Goal: Information Seeking & Learning: Learn about a topic

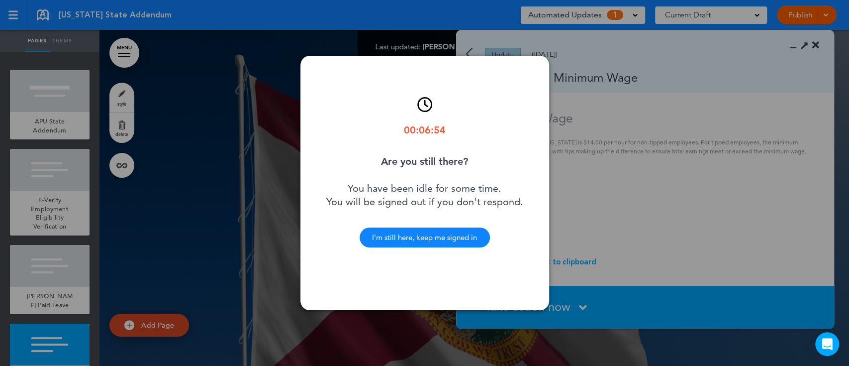
scroll to position [1281, 0]
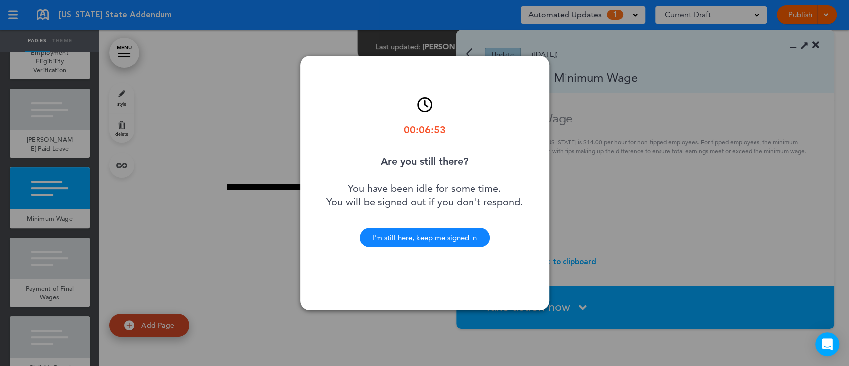
click at [437, 233] on div "I'm still here, keep me signed in" at bounding box center [425, 237] width 130 height 20
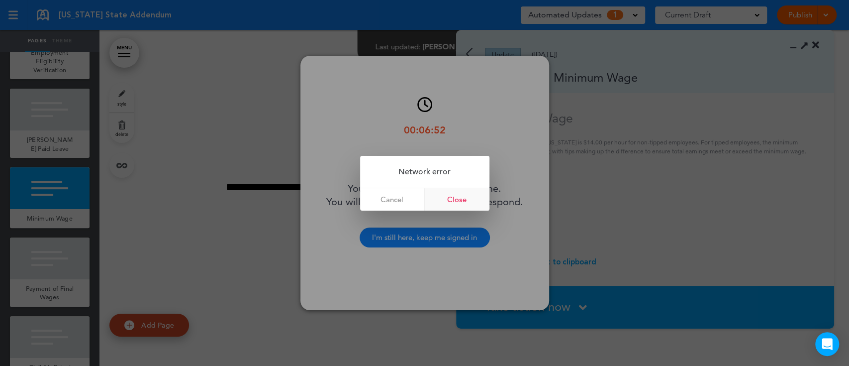
click at [462, 197] on link "Close" at bounding box center [457, 199] width 65 height 22
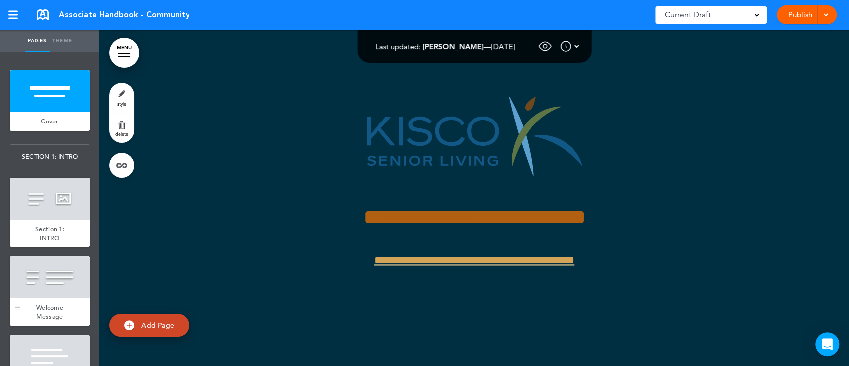
click at [56, 293] on div at bounding box center [50, 277] width 80 height 42
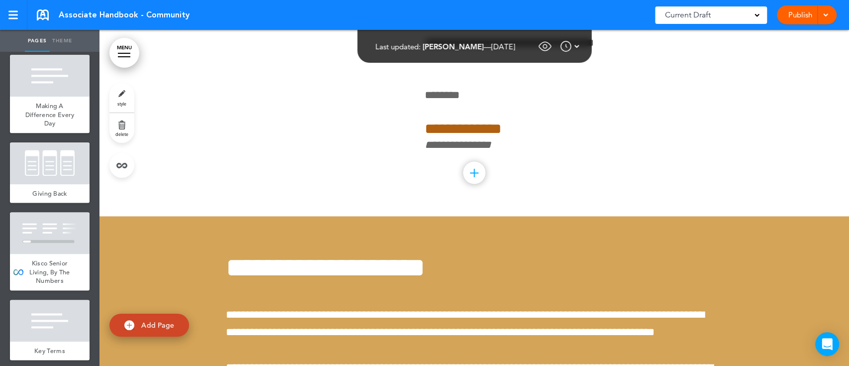
scroll to position [864, 0]
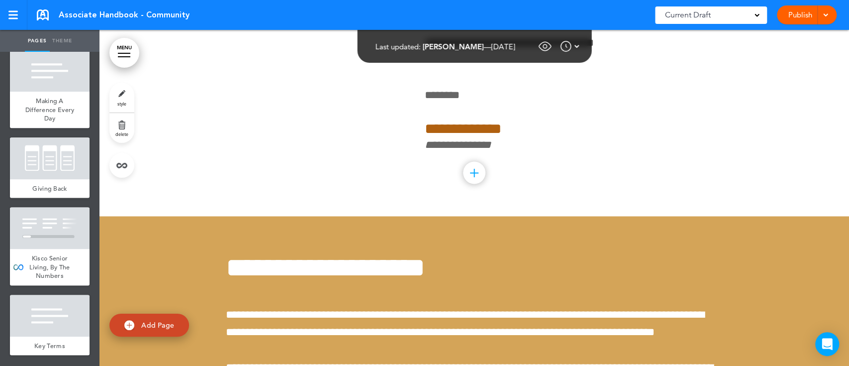
click at [127, 58] on link "MENU" at bounding box center [124, 53] width 30 height 30
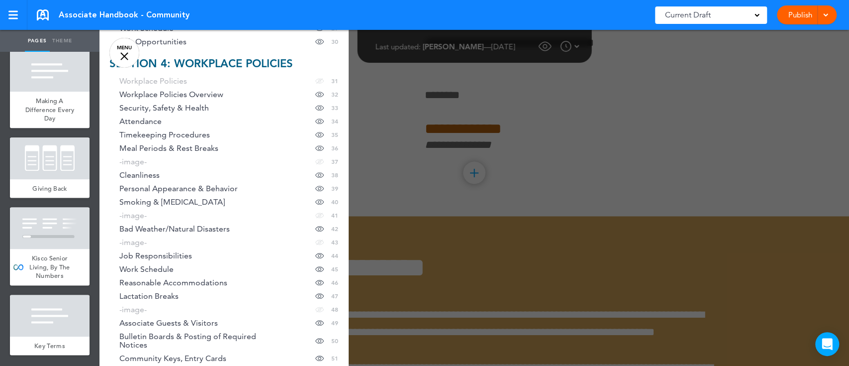
scroll to position [550, 0]
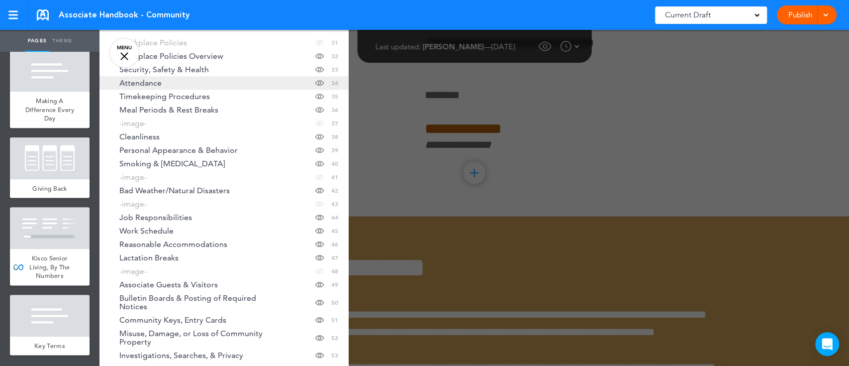
click at [232, 82] on link "Attendance Hide page in table of contents 34" at bounding box center [224, 82] width 249 height 13
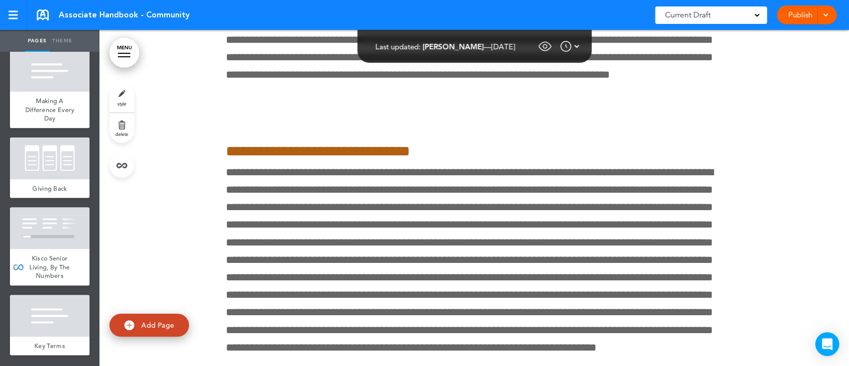
scroll to position [18906, 0]
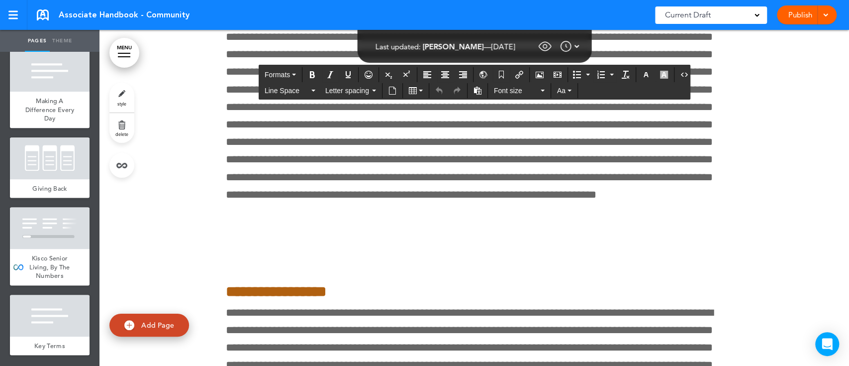
copy div "**********"
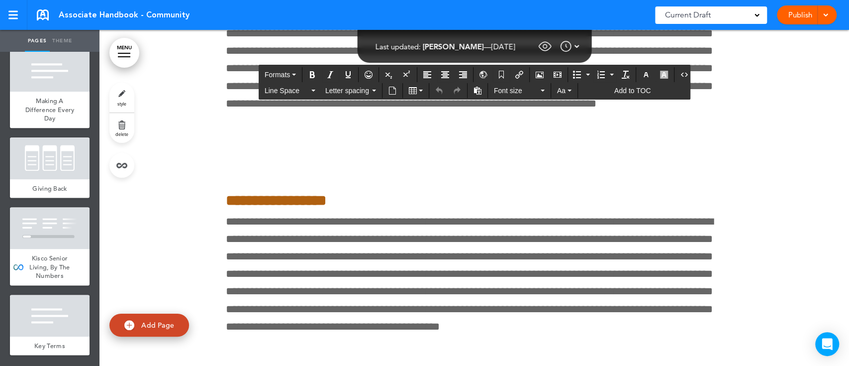
scroll to position [18996, 0]
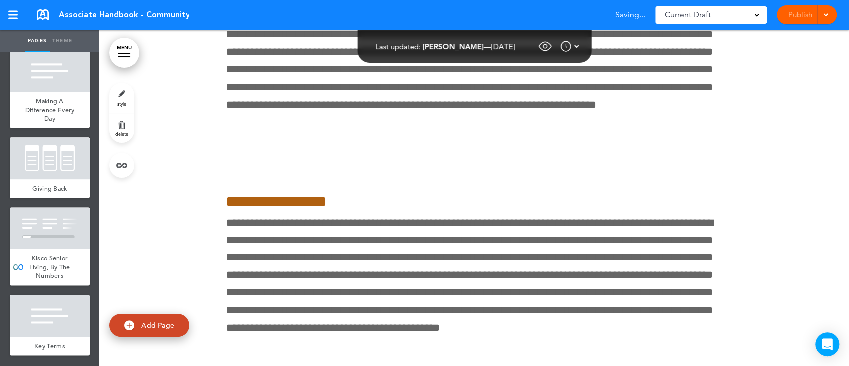
click at [125, 46] on link "MENU" at bounding box center [124, 53] width 30 height 30
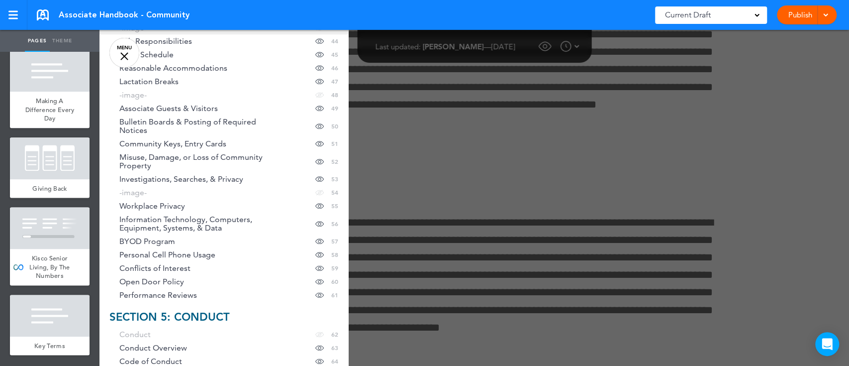
scroll to position [727, 0]
click at [234, 241] on link "BYOD Program Hide page in table of contents 57" at bounding box center [224, 240] width 249 height 13
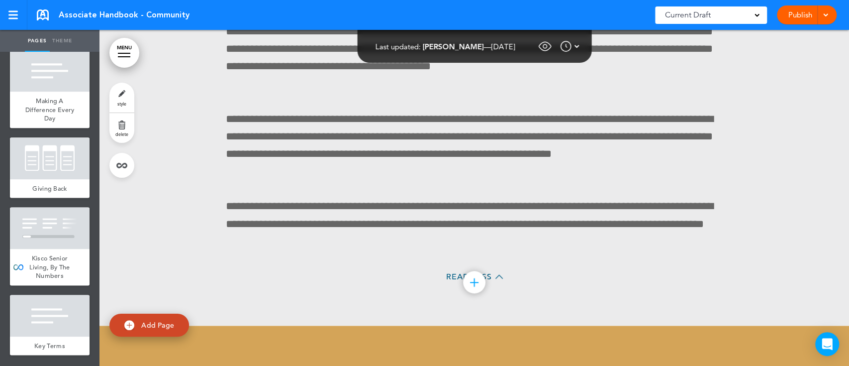
scroll to position [39060, 0]
click at [126, 53] on div at bounding box center [124, 53] width 12 height 1
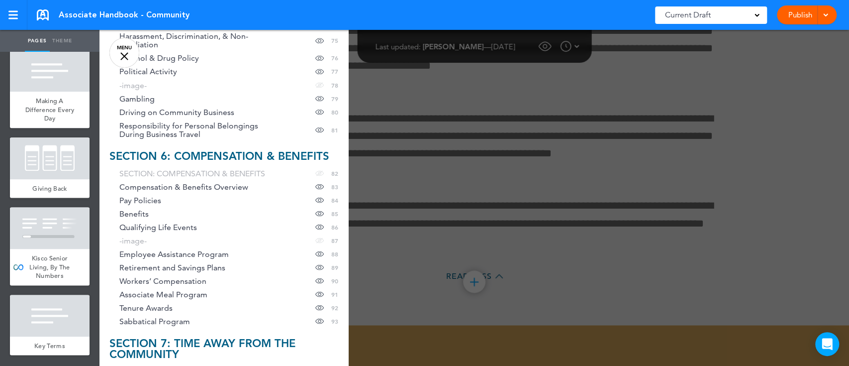
scroll to position [1286, 0]
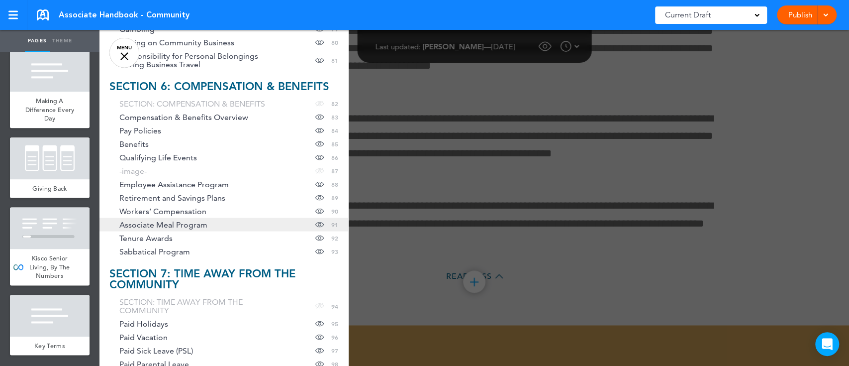
click at [187, 222] on span "Associate Meal Program" at bounding box center [163, 224] width 88 height 8
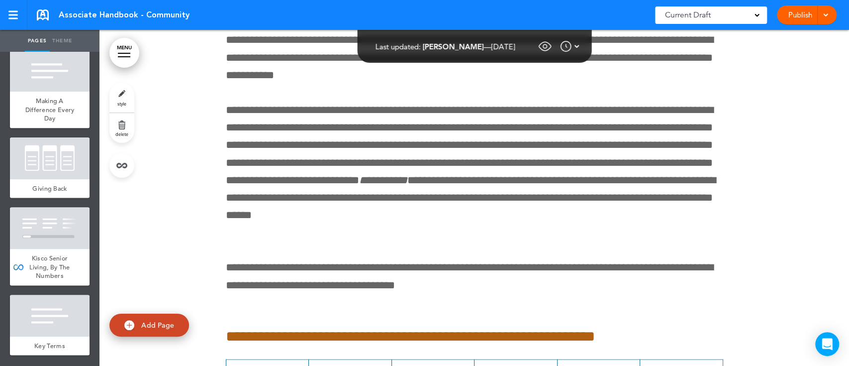
scroll to position [67043, 0]
click at [125, 52] on link "MENU" at bounding box center [124, 53] width 30 height 30
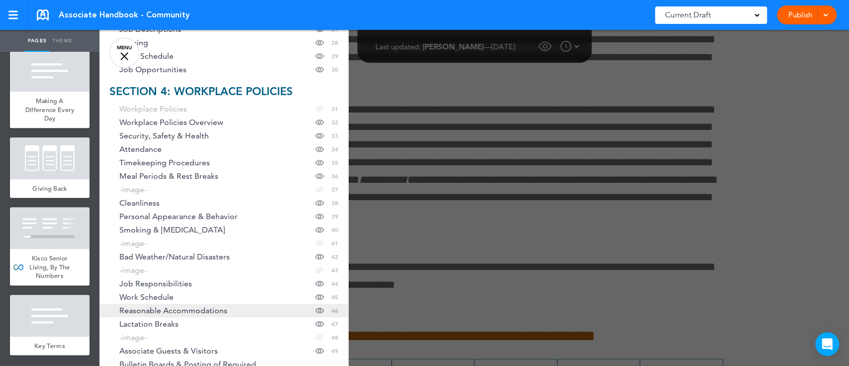
scroll to position [486, 0]
click at [228, 131] on link "Security, Safety & Health Hide page in table of contents 33" at bounding box center [224, 133] width 249 height 13
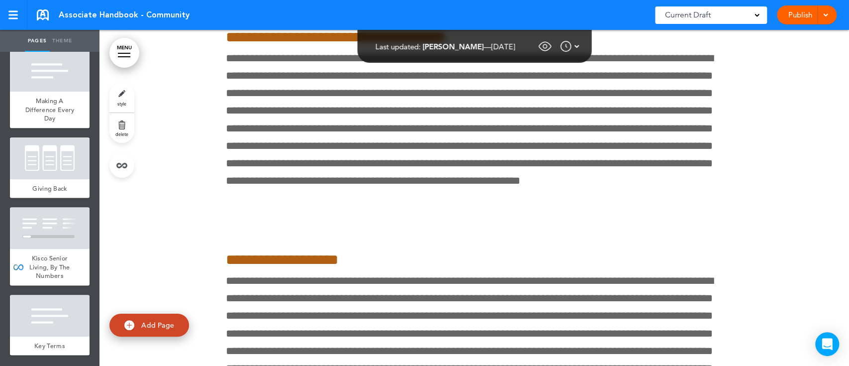
scroll to position [18442, 0]
